Goal: Browse casually

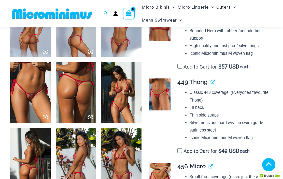
scroll to position [248, 0]
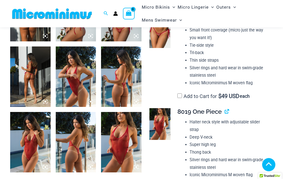
click at [113, 161] on img at bounding box center [121, 142] width 40 height 60
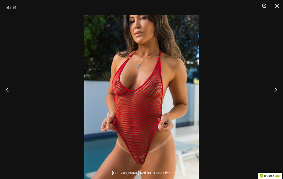
click at [273, 100] on button "Next" at bounding box center [273, 89] width 19 height 25
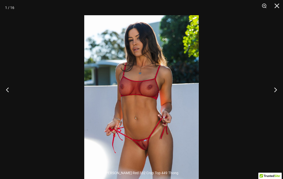
click at [275, 102] on button "Next" at bounding box center [273, 89] width 19 height 25
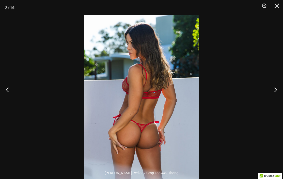
click at [271, 101] on button "Next" at bounding box center [273, 89] width 19 height 25
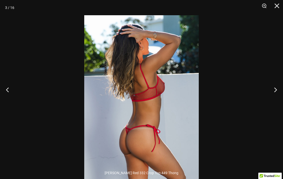
click at [272, 102] on button "Next" at bounding box center [273, 89] width 19 height 25
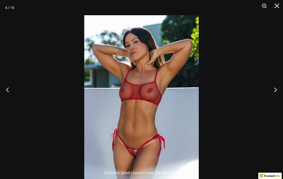
click at [271, 102] on button "Next" at bounding box center [273, 89] width 19 height 25
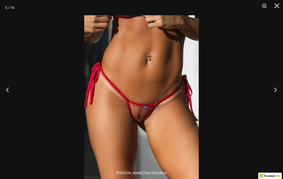
click at [272, 102] on button "Next" at bounding box center [273, 89] width 19 height 25
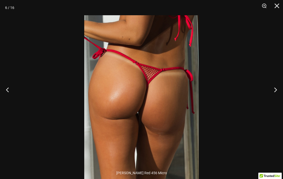
click at [275, 102] on button "Next" at bounding box center [273, 89] width 19 height 25
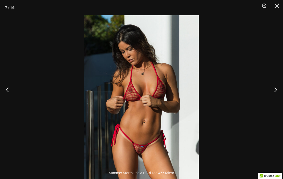
click at [272, 102] on button "Next" at bounding box center [273, 89] width 19 height 25
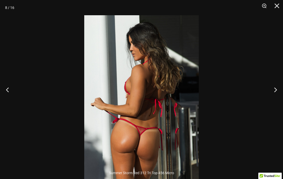
click at [274, 102] on button "Next" at bounding box center [273, 89] width 19 height 25
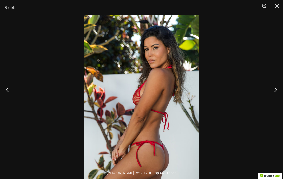
click at [274, 102] on button "Next" at bounding box center [273, 89] width 19 height 25
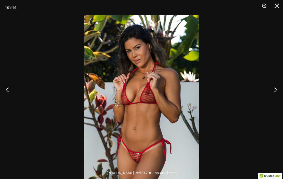
click at [275, 102] on button "Next" at bounding box center [273, 89] width 19 height 25
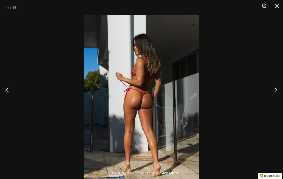
click at [274, 102] on button "Next" at bounding box center [273, 89] width 19 height 25
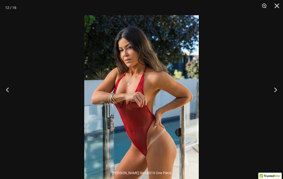
click at [274, 102] on button "Next" at bounding box center [273, 89] width 19 height 25
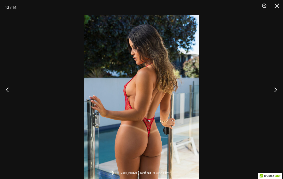
click at [274, 102] on button "Next" at bounding box center [273, 89] width 19 height 25
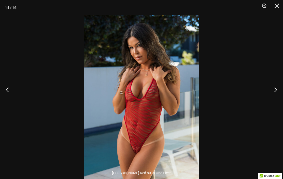
click at [273, 102] on button "Next" at bounding box center [273, 89] width 19 height 25
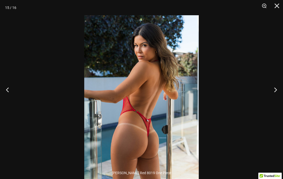
click at [274, 102] on button "Next" at bounding box center [273, 89] width 19 height 25
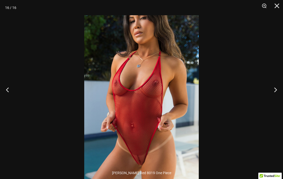
click at [273, 102] on button "Next" at bounding box center [273, 89] width 19 height 25
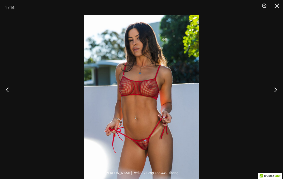
click at [272, 102] on button "Next" at bounding box center [273, 89] width 19 height 25
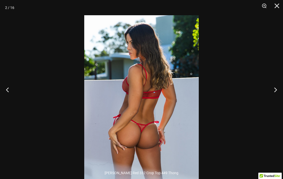
click at [270, 102] on button "Next" at bounding box center [273, 89] width 19 height 25
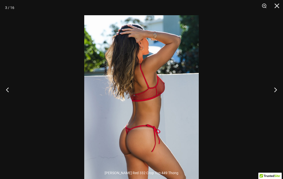
click at [270, 102] on button "Next" at bounding box center [273, 89] width 19 height 25
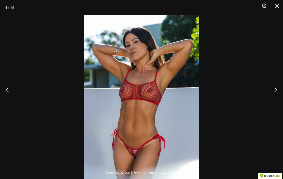
click at [270, 102] on button "Next" at bounding box center [273, 89] width 19 height 25
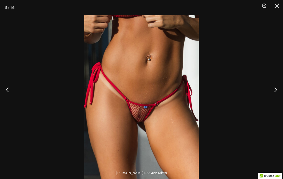
click at [277, 7] on button "Close" at bounding box center [274, 7] width 13 height 15
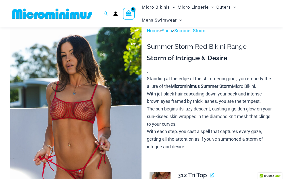
scroll to position [0, 0]
